Goal: Information Seeking & Learning: Find specific fact

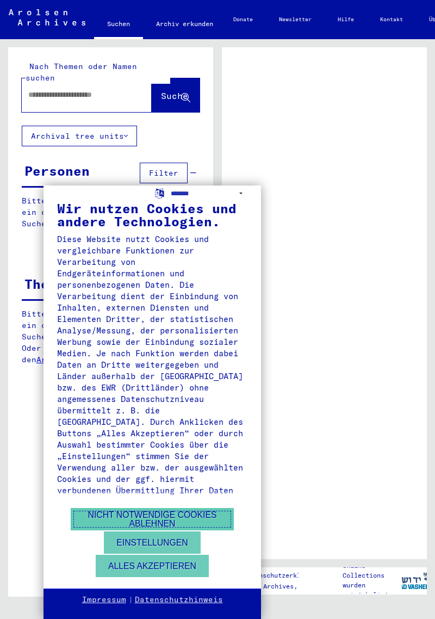
click at [196, 511] on button "Nicht notwendige Cookies ablehnen" at bounding box center [152, 519] width 163 height 22
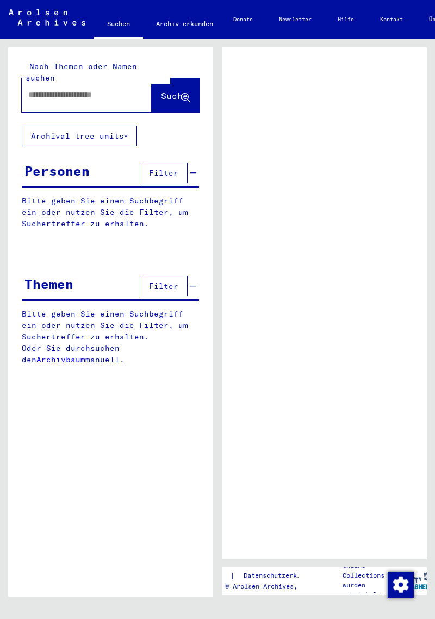
click at [109, 89] on input "text" at bounding box center [76, 94] width 97 height 11
type input "******"
click at [181, 90] on span "Suche" at bounding box center [174, 95] width 27 height 11
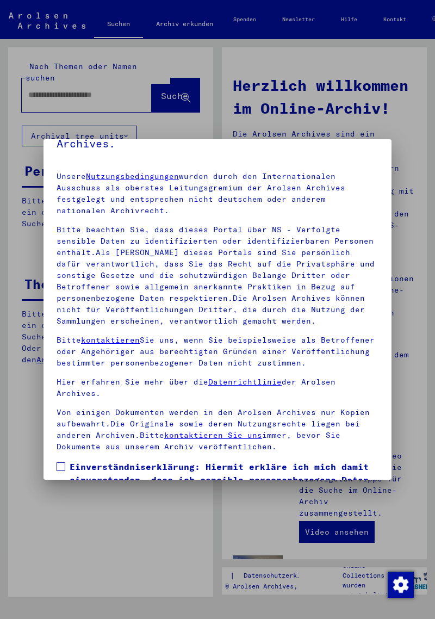
scroll to position [146, 0]
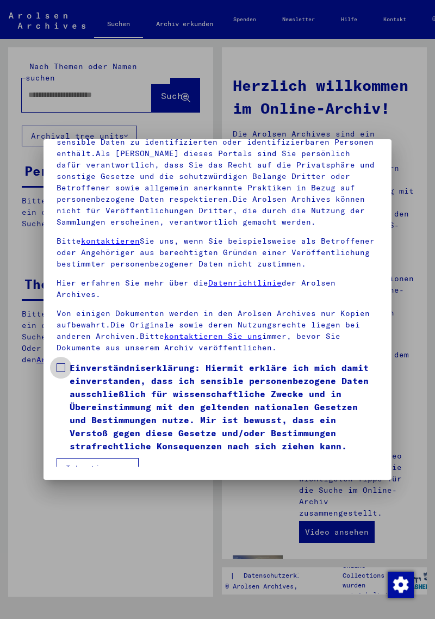
click at [57, 363] on span at bounding box center [61, 367] width 9 height 9
click at [112, 458] on button "Ich stimme zu" at bounding box center [98, 468] width 82 height 21
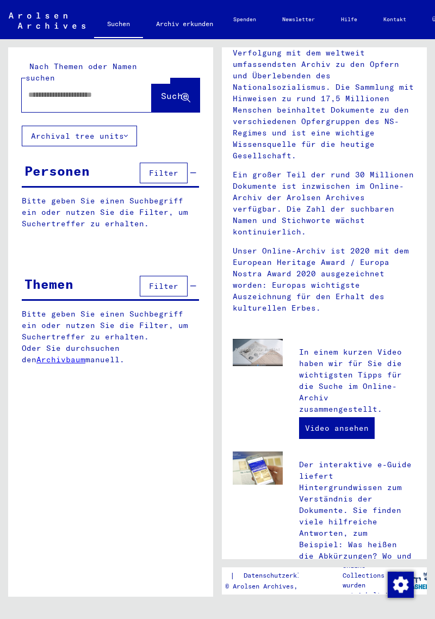
scroll to position [0, 0]
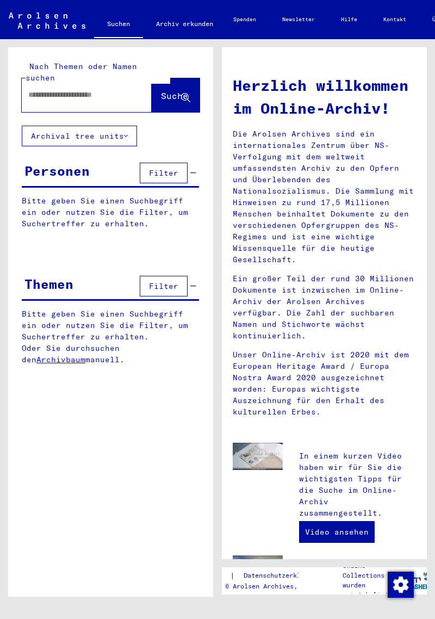
click at [108, 89] on input "text" at bounding box center [73, 94] width 91 height 11
type input "******"
click at [183, 93] on button "Suche" at bounding box center [176, 95] width 48 height 34
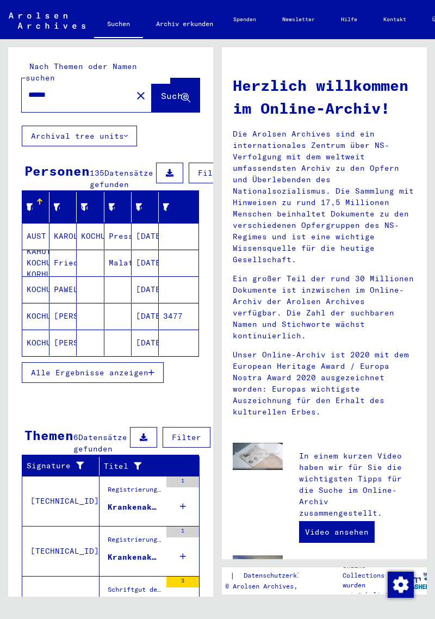
click at [127, 371] on span "Alle Ergebnisse anzeigen" at bounding box center [89, 373] width 117 height 10
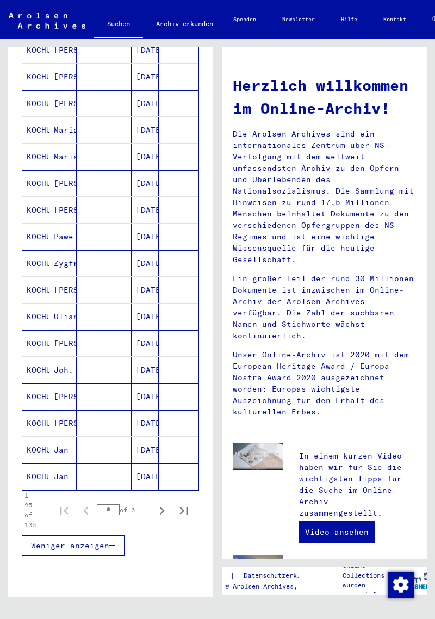
scroll to position [400, 0]
click at [163, 511] on icon "Next page" at bounding box center [161, 510] width 15 height 15
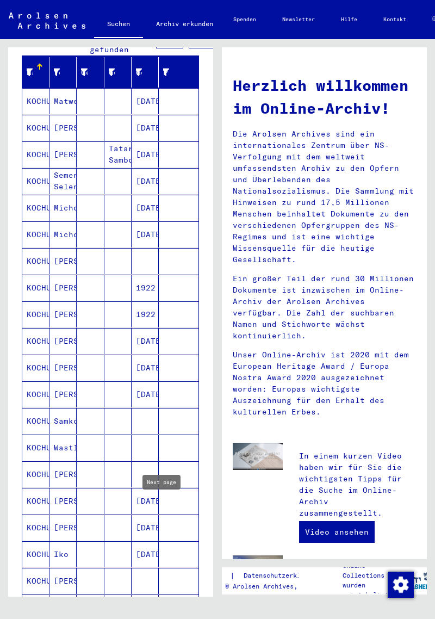
scroll to position [134, 0]
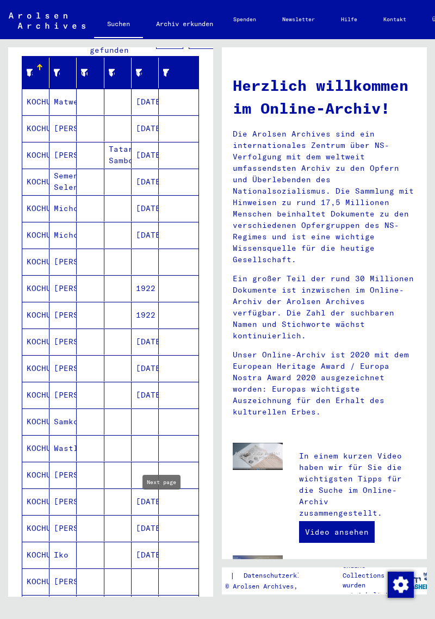
click at [38, 156] on mat-cell "KOCHUT" at bounding box center [35, 155] width 27 height 26
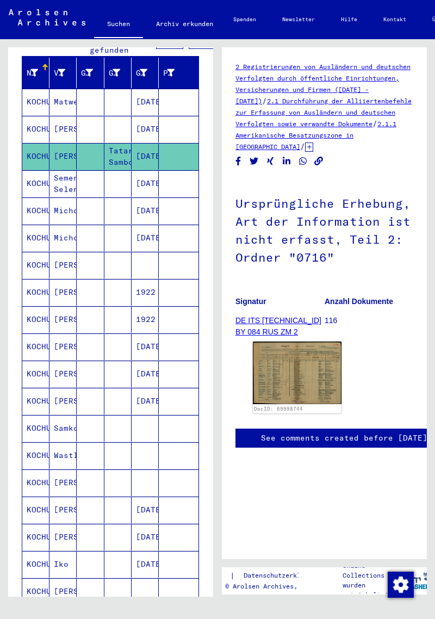
click at [323, 362] on img at bounding box center [297, 373] width 89 height 63
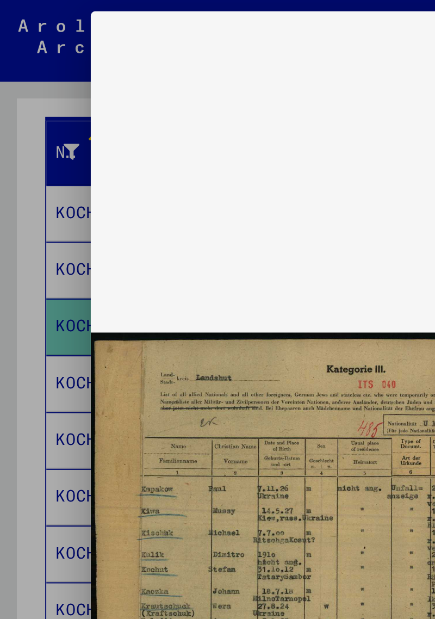
click at [15, 184] on div at bounding box center [217, 309] width 435 height 619
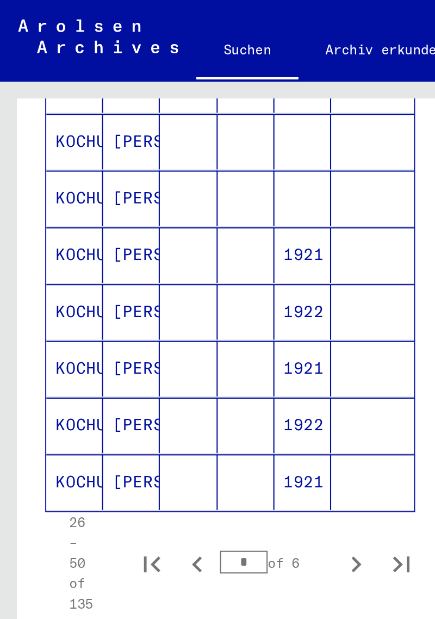
scroll to position [661, 0]
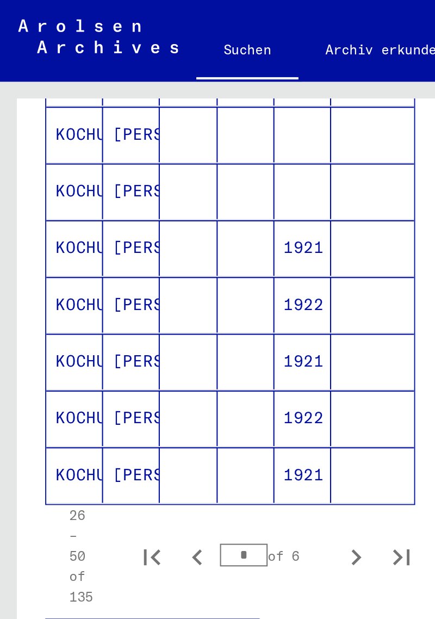
click at [171, 262] on icon "Next page" at bounding box center [170, 266] width 15 height 15
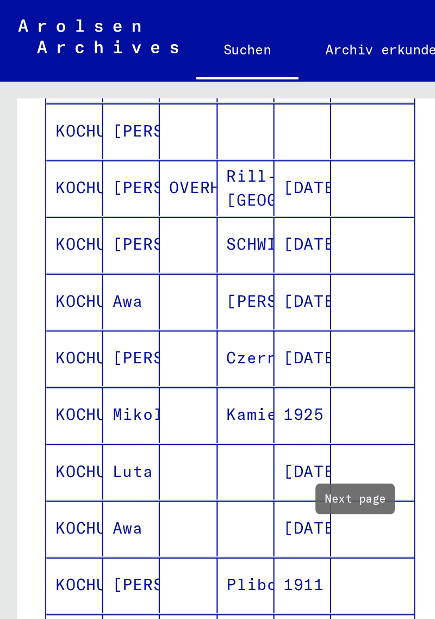
scroll to position [422, 1]
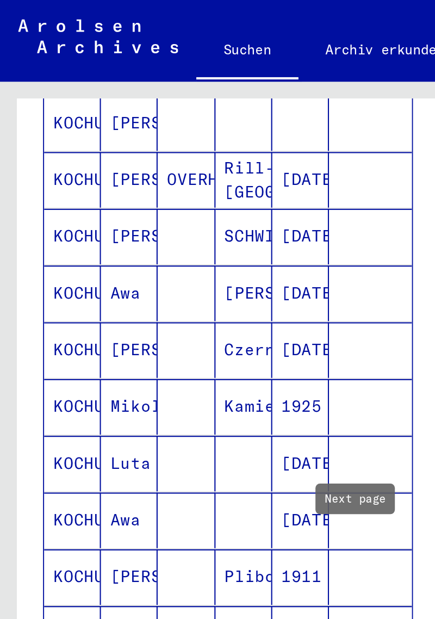
click at [36, 115] on mat-cell "KOCHUT" at bounding box center [34, 113] width 27 height 27
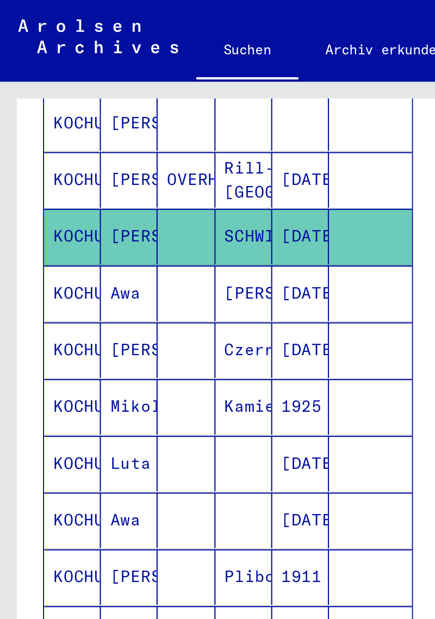
scroll to position [423, 3]
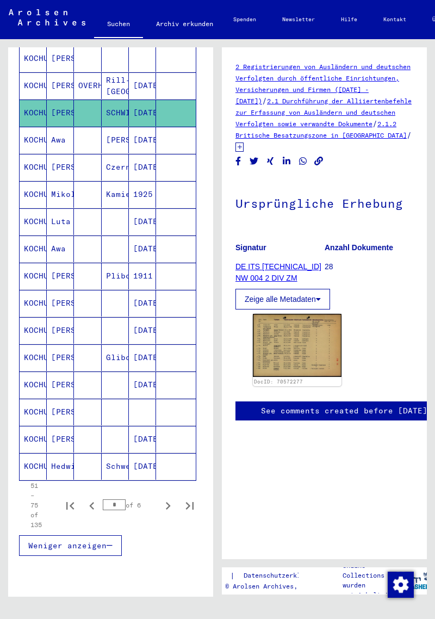
click at [34, 118] on mat-cell "KOCHUT" at bounding box center [33, 113] width 27 height 27
click at [303, 348] on img at bounding box center [297, 345] width 89 height 63
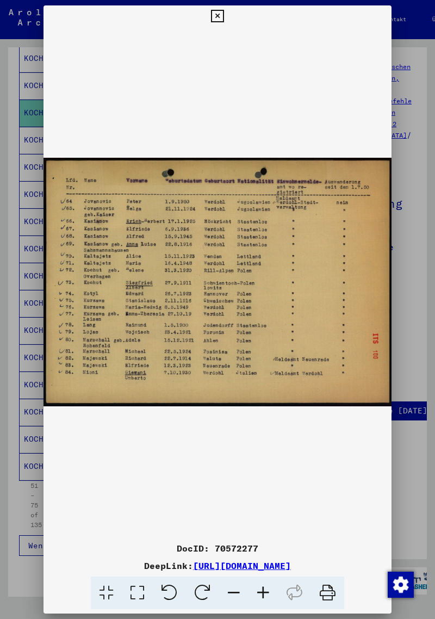
click at [414, 225] on div at bounding box center [217, 309] width 435 height 619
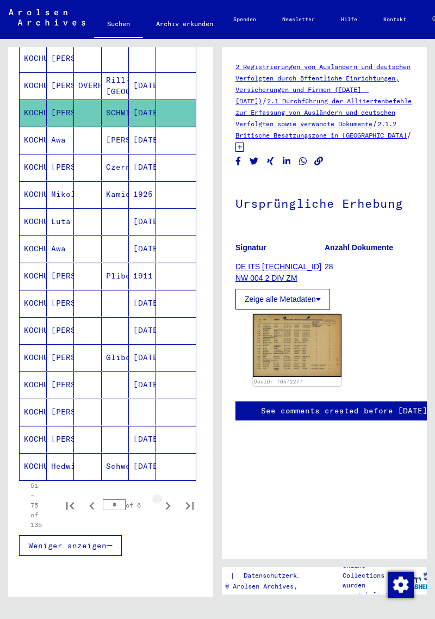
click at [167, 502] on icon "Next page" at bounding box center [168, 506] width 5 height 8
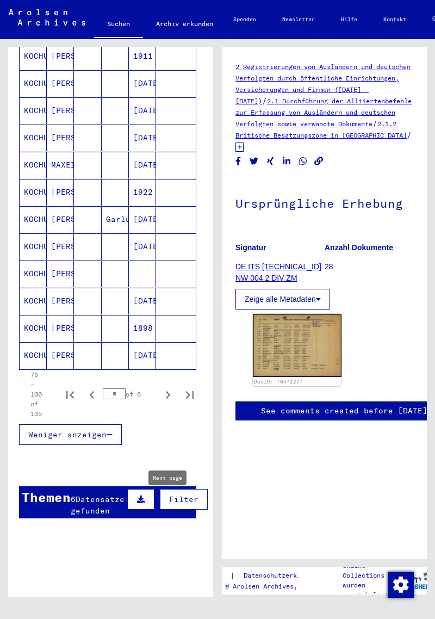
scroll to position [705, 3]
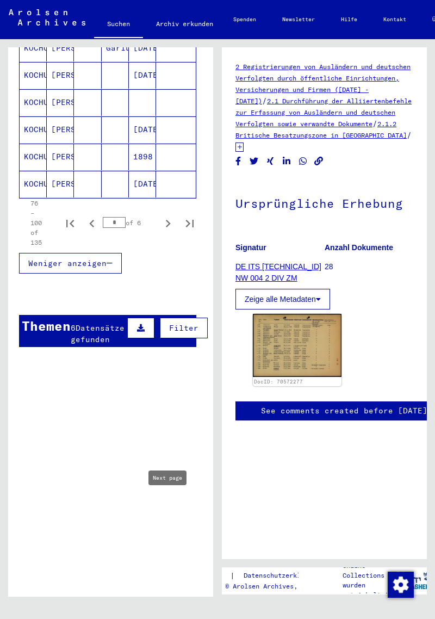
click at [165, 226] on icon "Next page" at bounding box center [167, 223] width 15 height 15
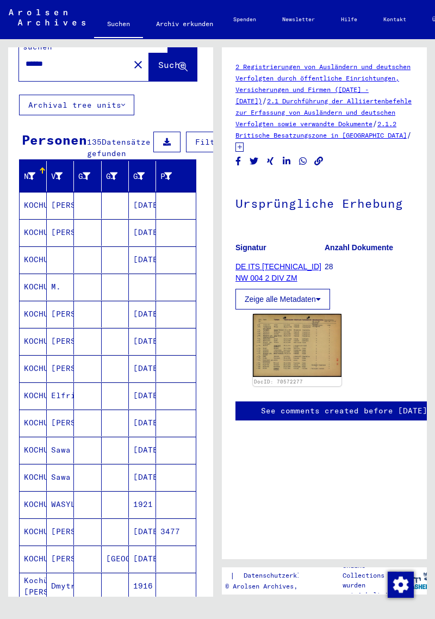
scroll to position [30, 3]
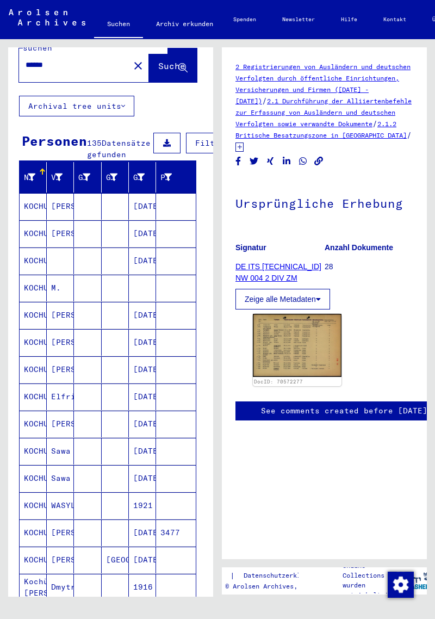
click at [38, 229] on mat-cell "KOCHUT" at bounding box center [33, 233] width 27 height 27
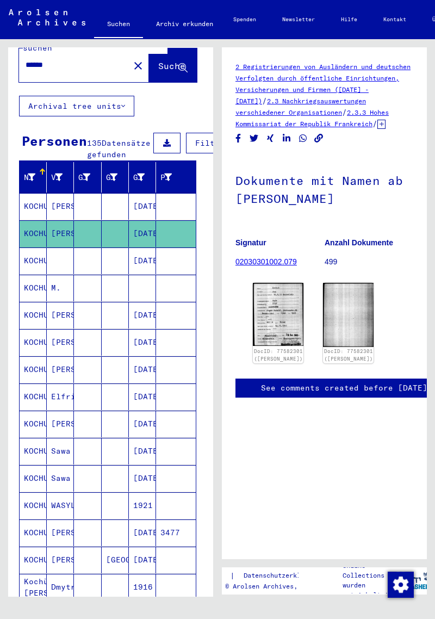
click at [274, 305] on img at bounding box center [278, 314] width 51 height 63
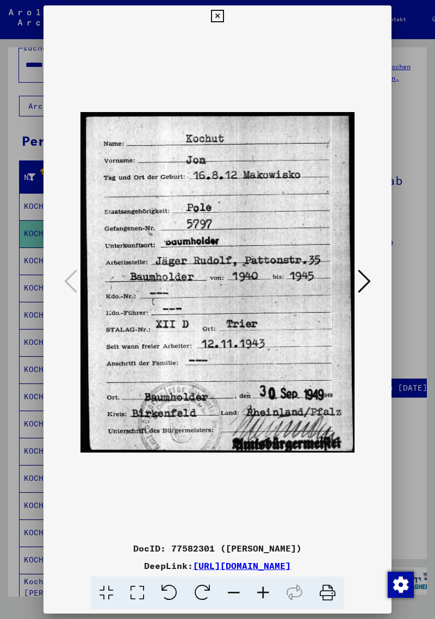
click at [421, 235] on div at bounding box center [217, 309] width 435 height 619
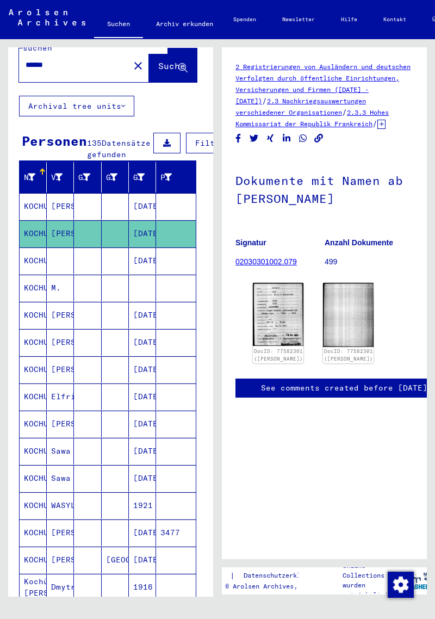
click at [337, 315] on img at bounding box center [348, 315] width 51 height 64
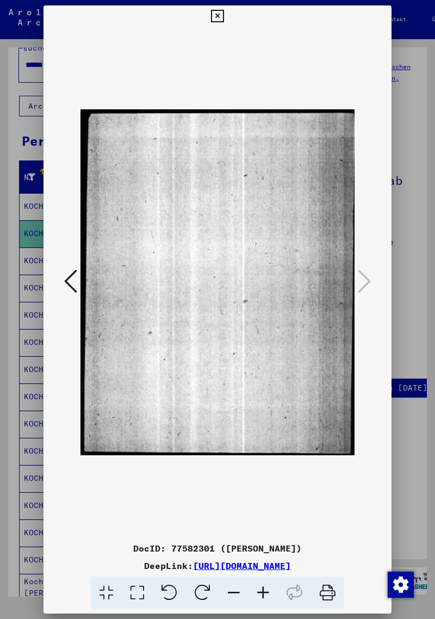
click at [410, 232] on div at bounding box center [217, 309] width 435 height 619
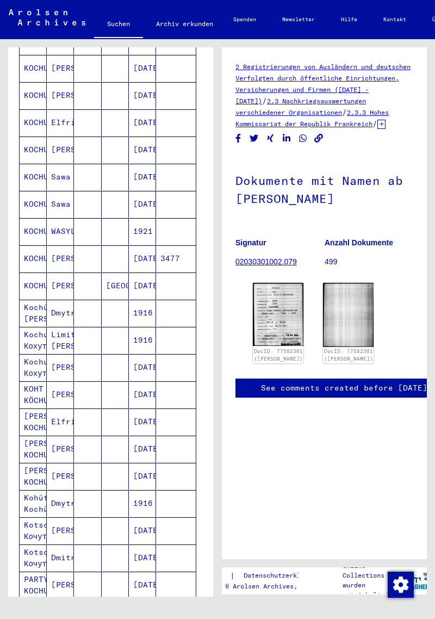
scroll to position [309, 3]
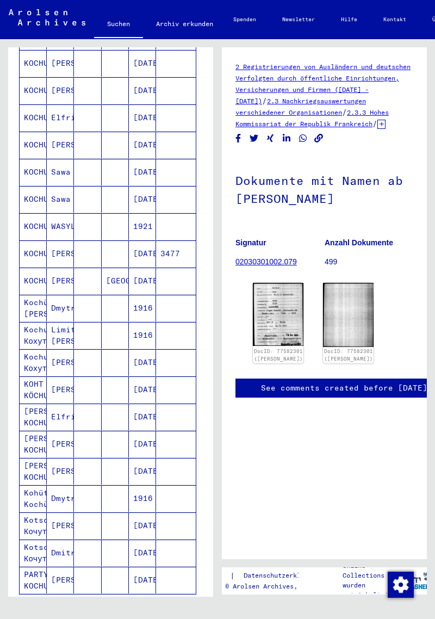
click at [39, 254] on mat-cell "KOCHUT" at bounding box center [33, 253] width 27 height 27
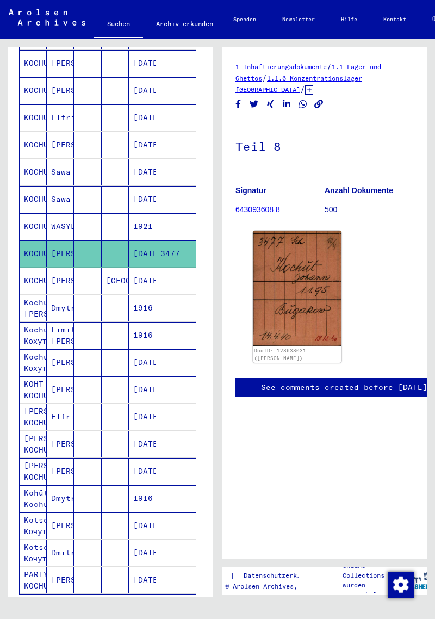
scroll to position [305, 0]
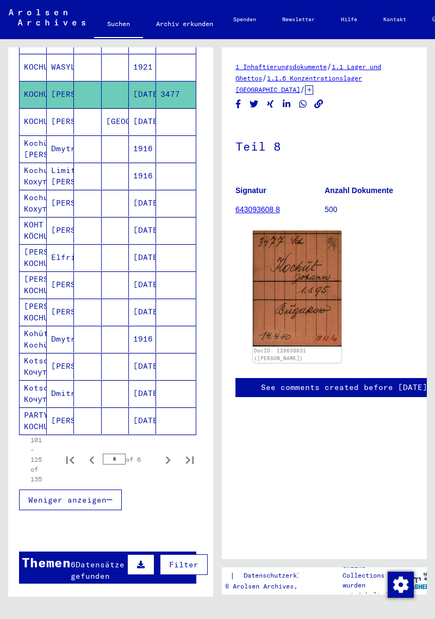
click at [169, 460] on icon "Next page" at bounding box center [167, 459] width 15 height 15
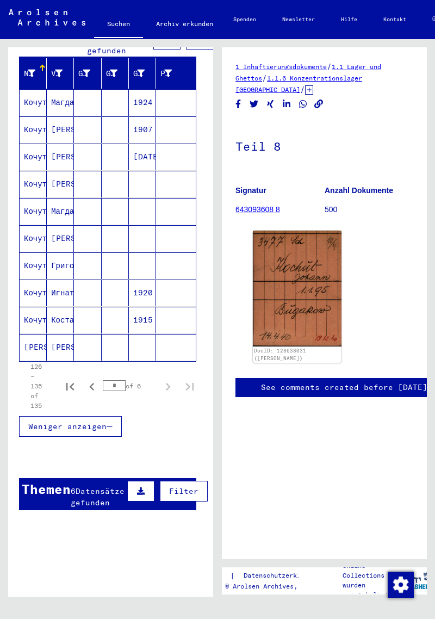
scroll to position [119, 3]
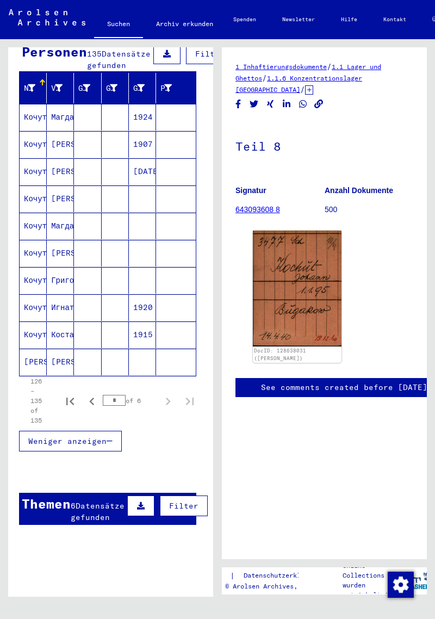
click at [70, 400] on icon "First page" at bounding box center [70, 402] width 8 height 8
type input "*"
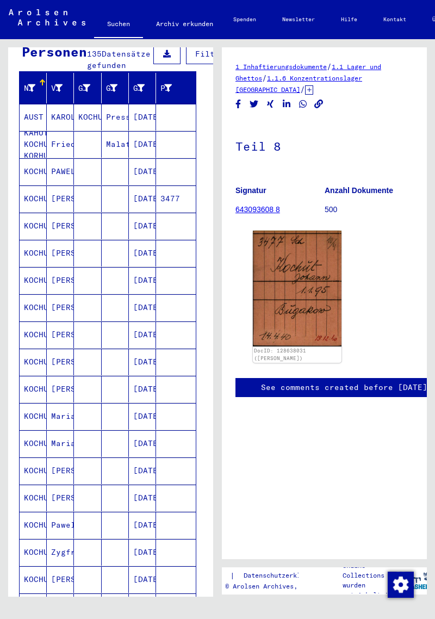
click at [42, 199] on mat-cell "KOCHUT" at bounding box center [33, 198] width 27 height 27
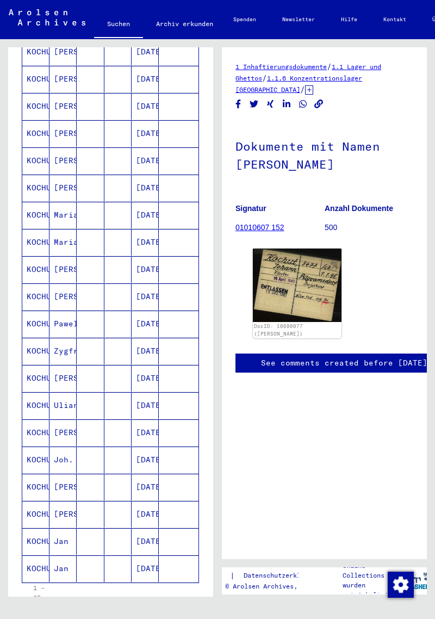
scroll to position [323, 0]
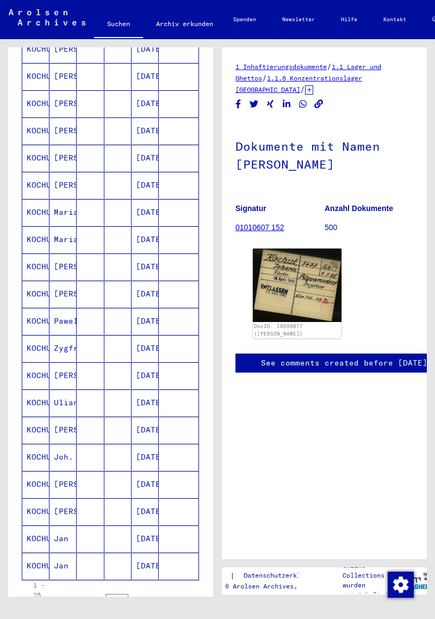
click at [40, 288] on mat-cell "KOCHUT" at bounding box center [35, 294] width 27 height 27
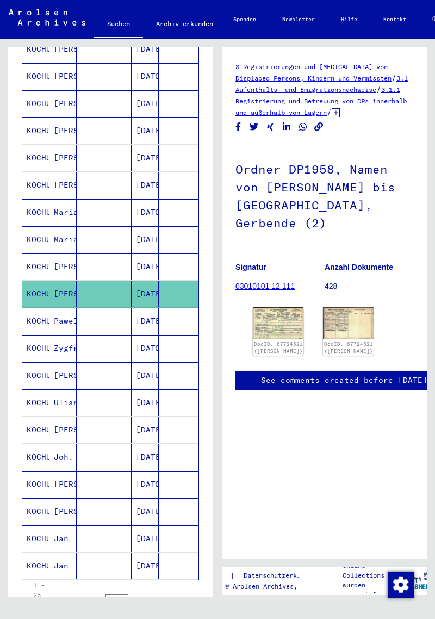
click at [274, 330] on img at bounding box center [278, 323] width 51 height 32
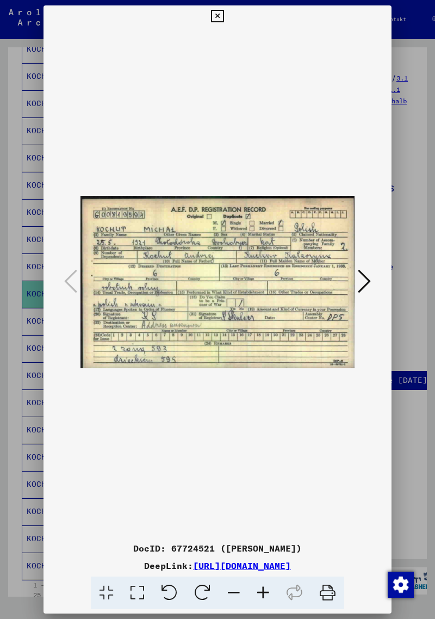
click at [403, 214] on div at bounding box center [217, 309] width 435 height 619
